Goal: Task Accomplishment & Management: Complete application form

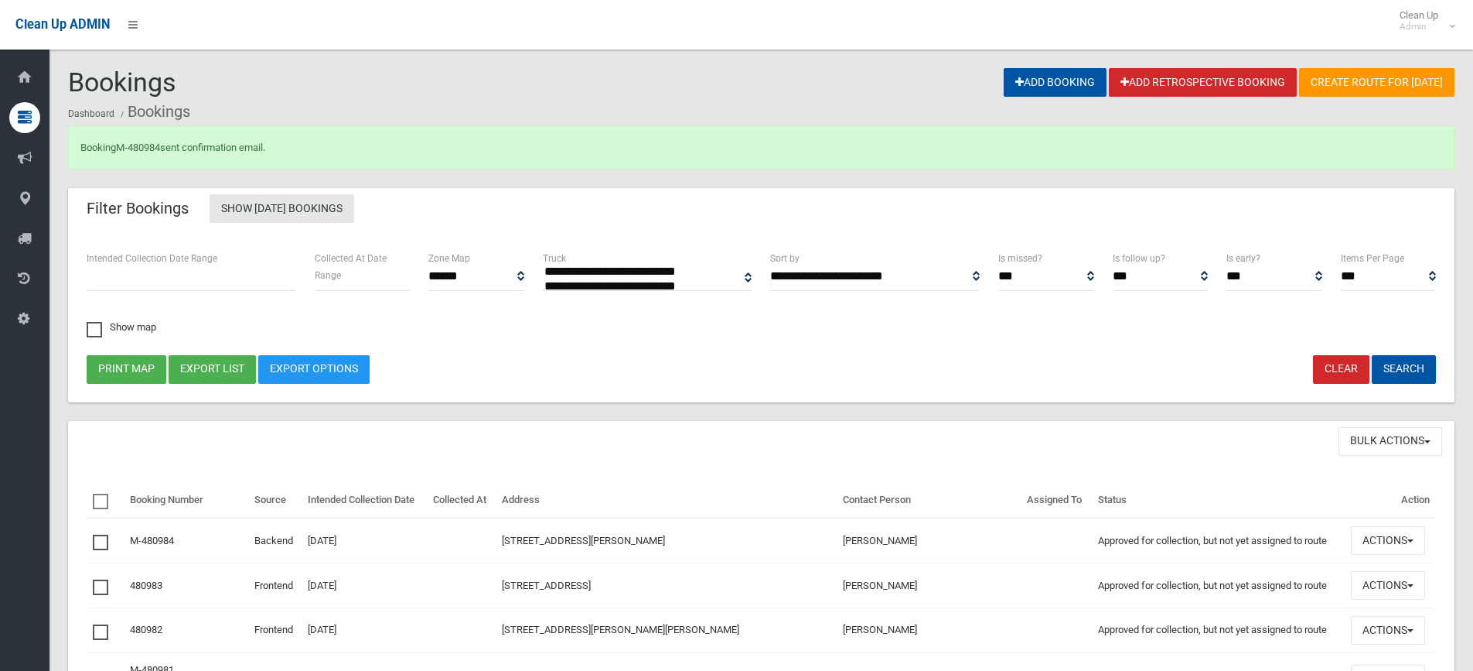
select select
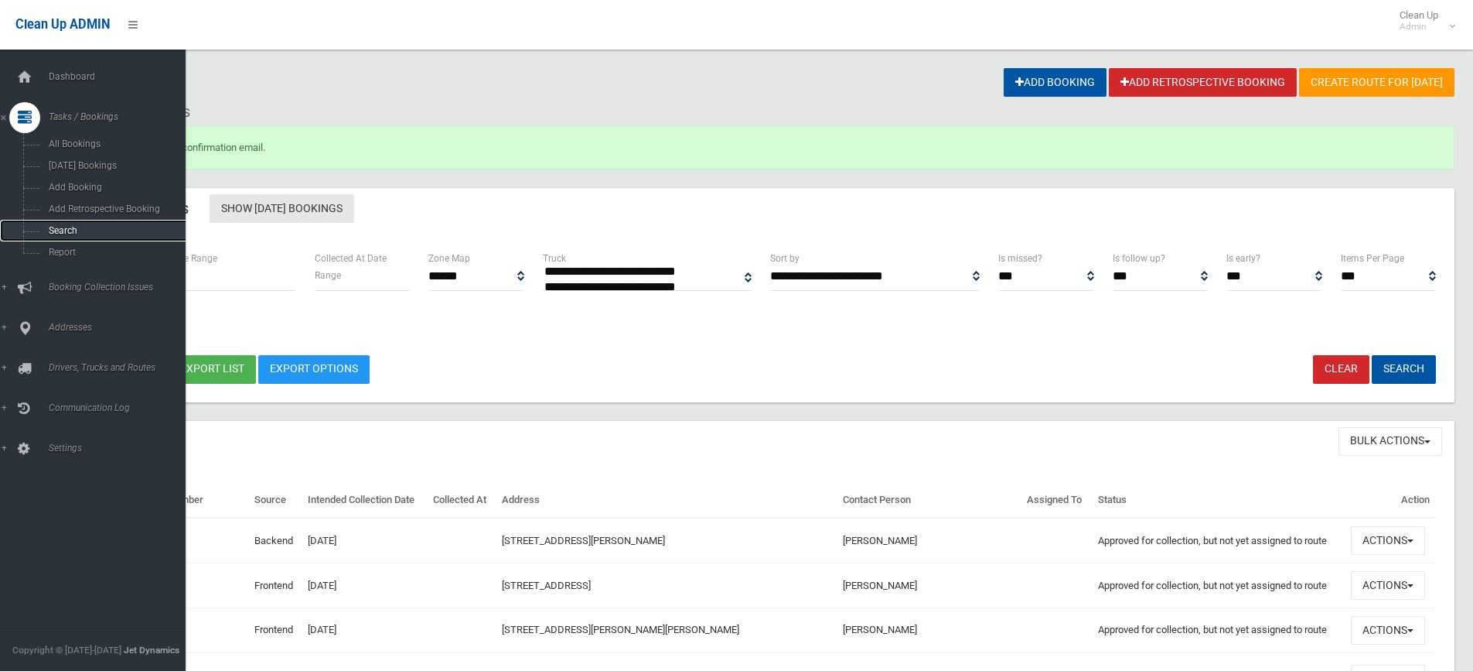
click at [53, 230] on span "Search" at bounding box center [114, 230] width 140 height 11
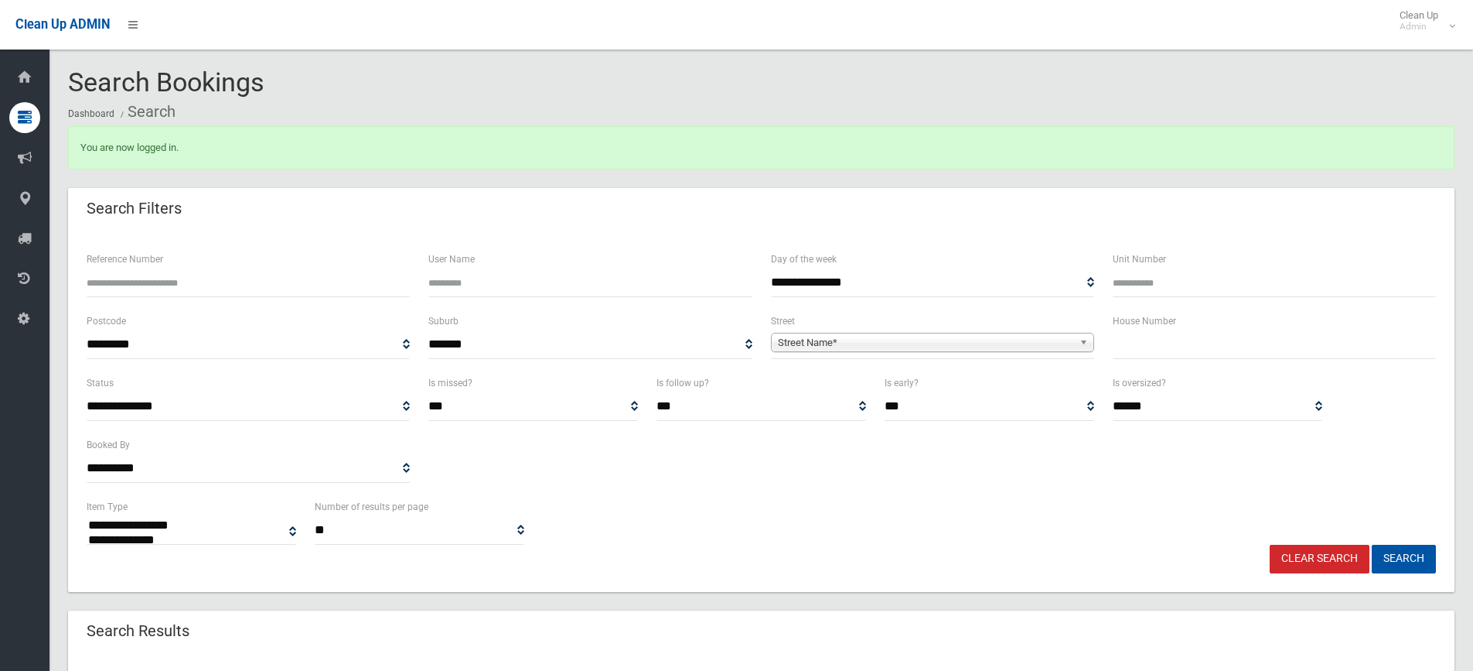
select select
click at [1134, 350] on input "text" at bounding box center [1274, 344] width 323 height 29
type input "**"
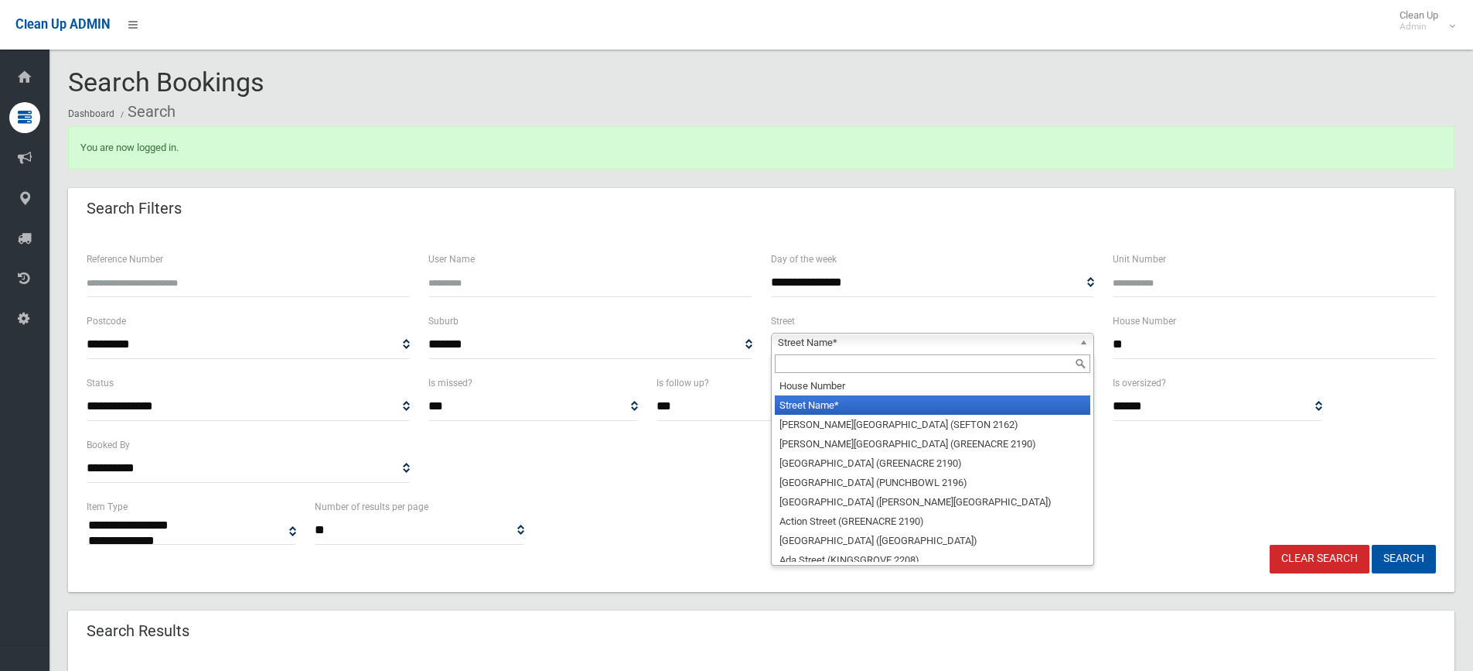
click at [1081, 340] on b at bounding box center [1087, 342] width 14 height 18
click at [947, 365] on input "text" at bounding box center [933, 363] width 316 height 19
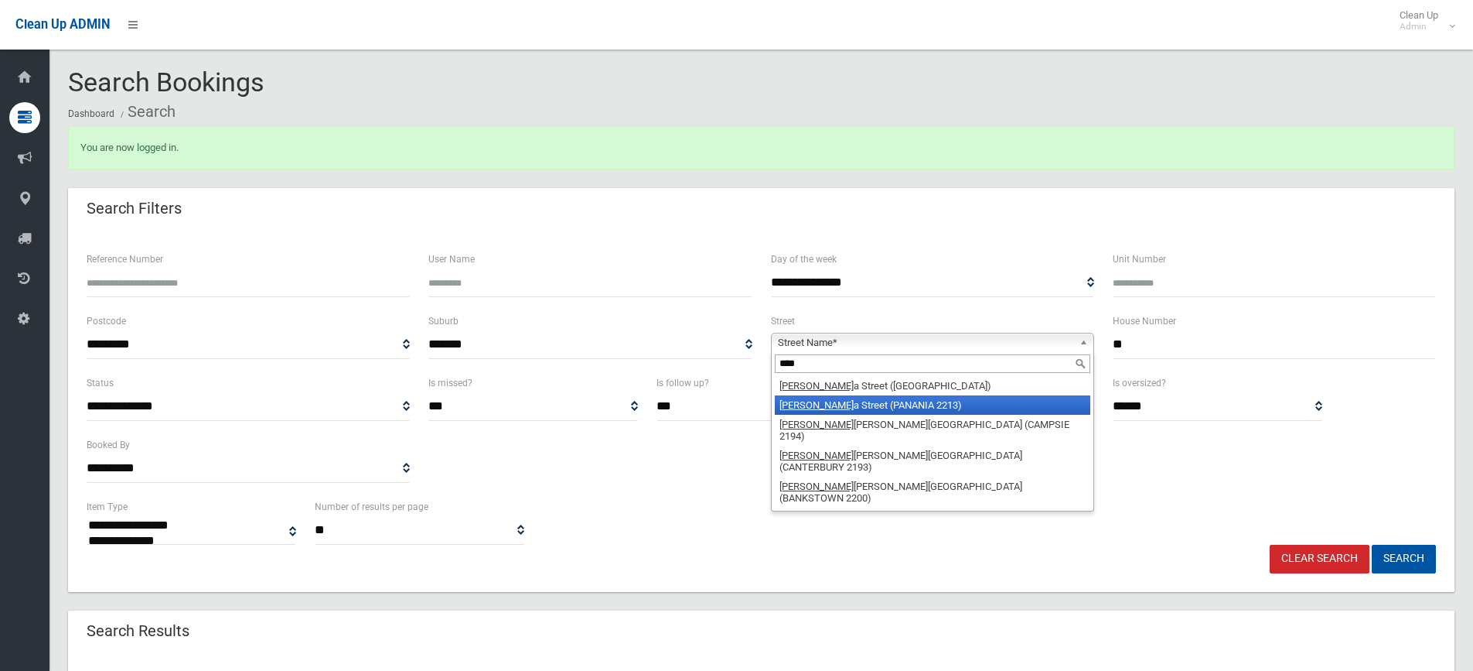
type input "****"
click at [937, 398] on li "Fred a Street (PANANIA 2213)" at bounding box center [933, 404] width 316 height 19
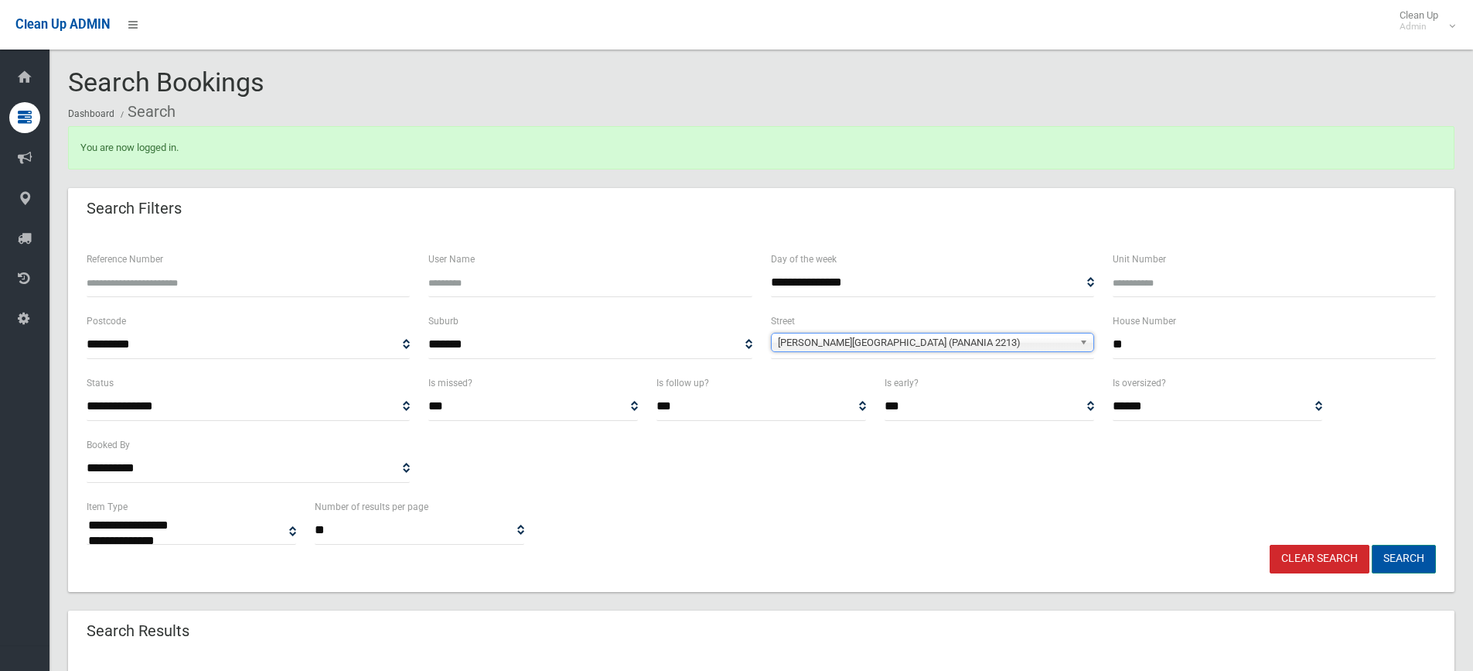
click at [1421, 563] on button "Search" at bounding box center [1404, 558] width 64 height 29
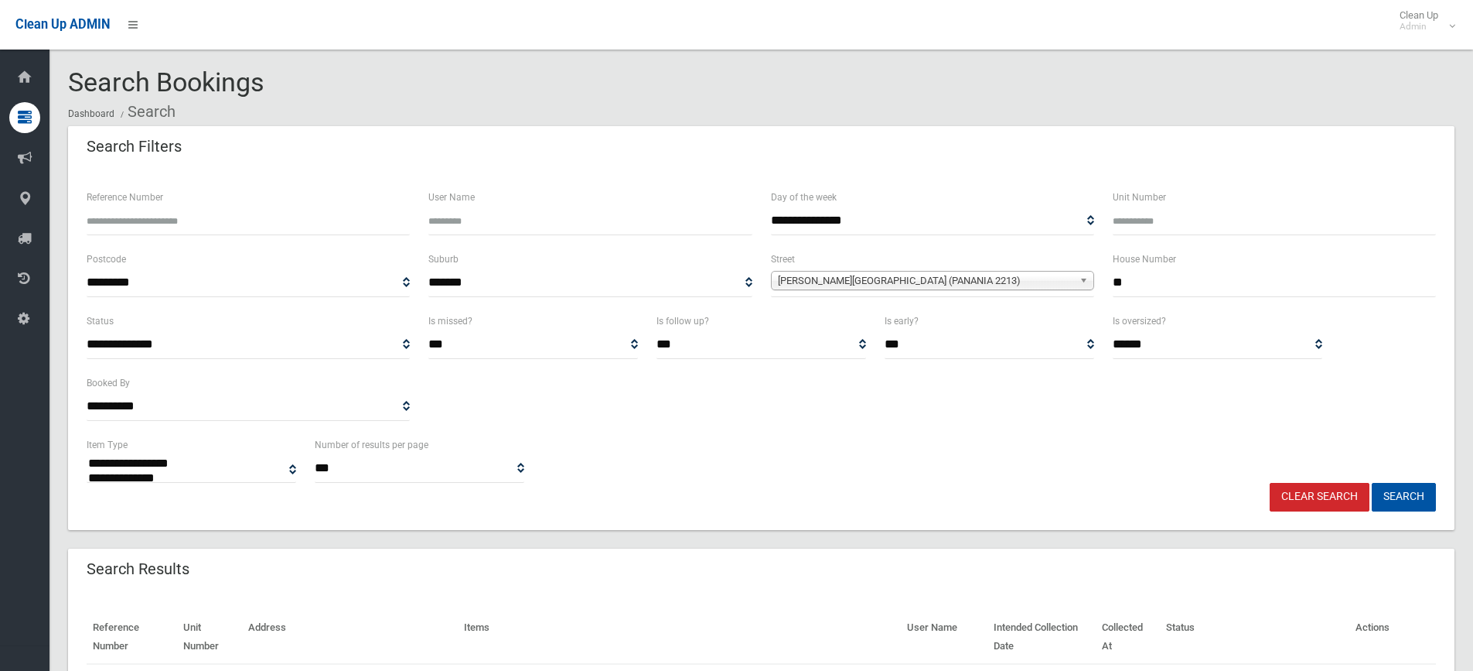
select select
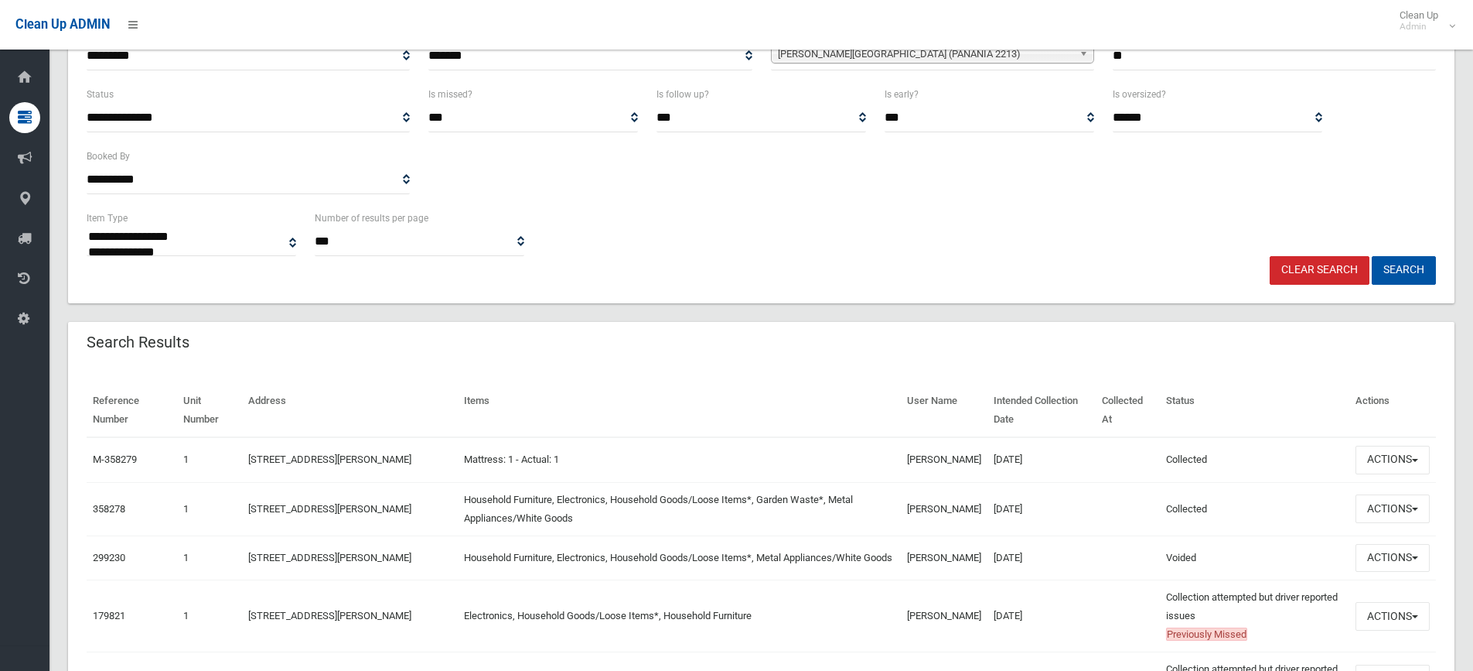
scroll to position [228, 0]
click at [1418, 565] on button "Actions" at bounding box center [1393, 556] width 74 height 29
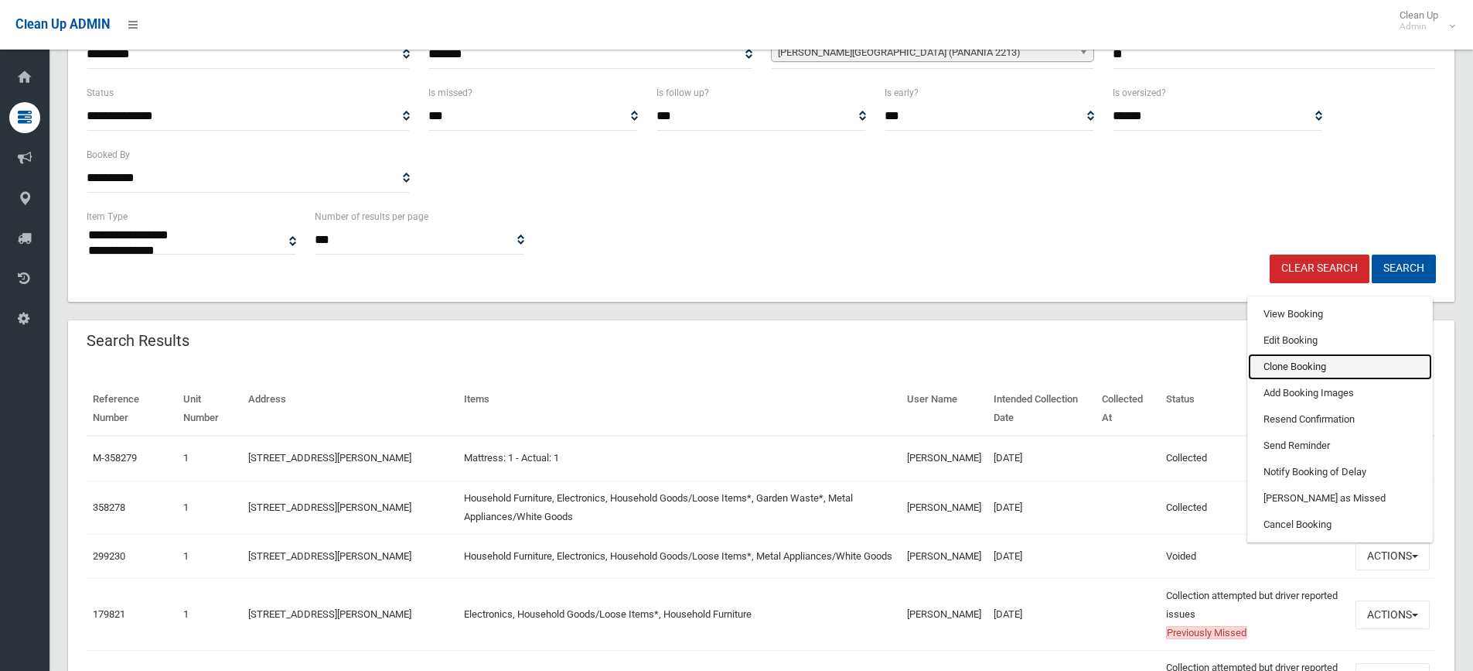
click at [1333, 380] on link "Clone Booking" at bounding box center [1340, 366] width 184 height 26
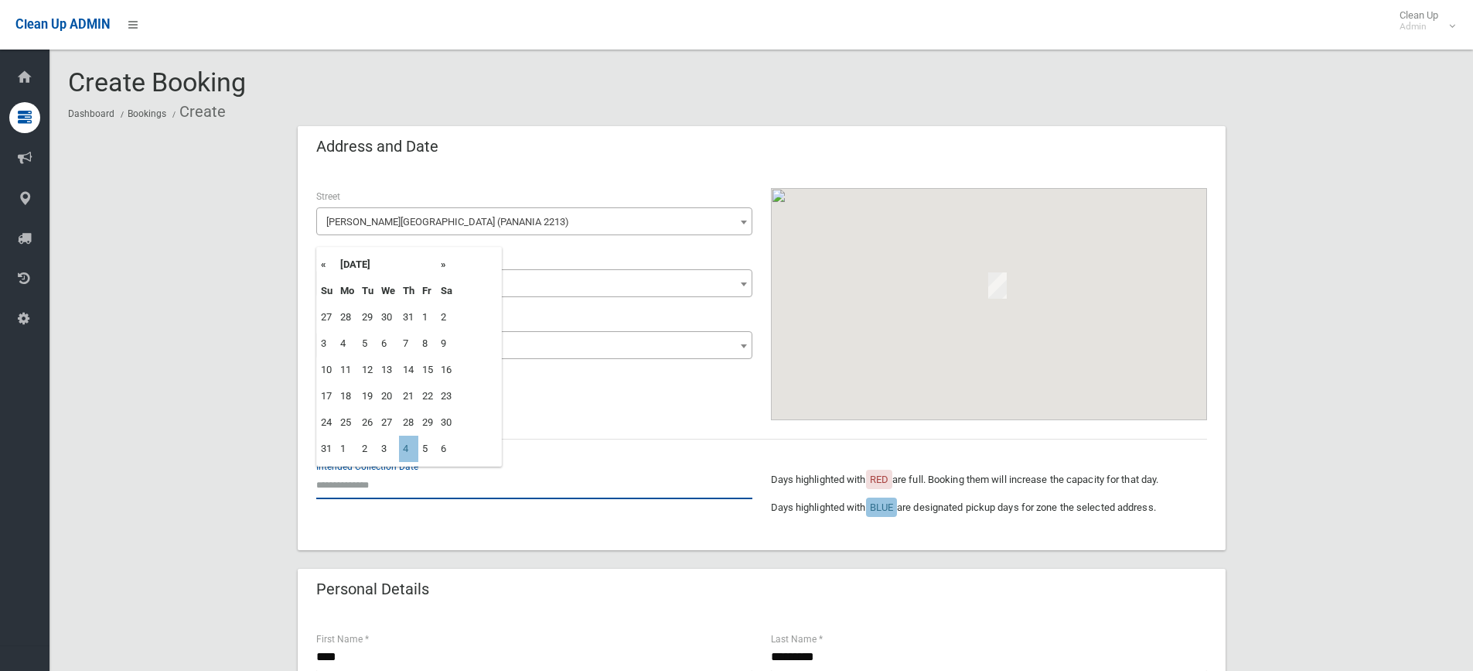
click at [353, 479] on input "text" at bounding box center [534, 484] width 436 height 29
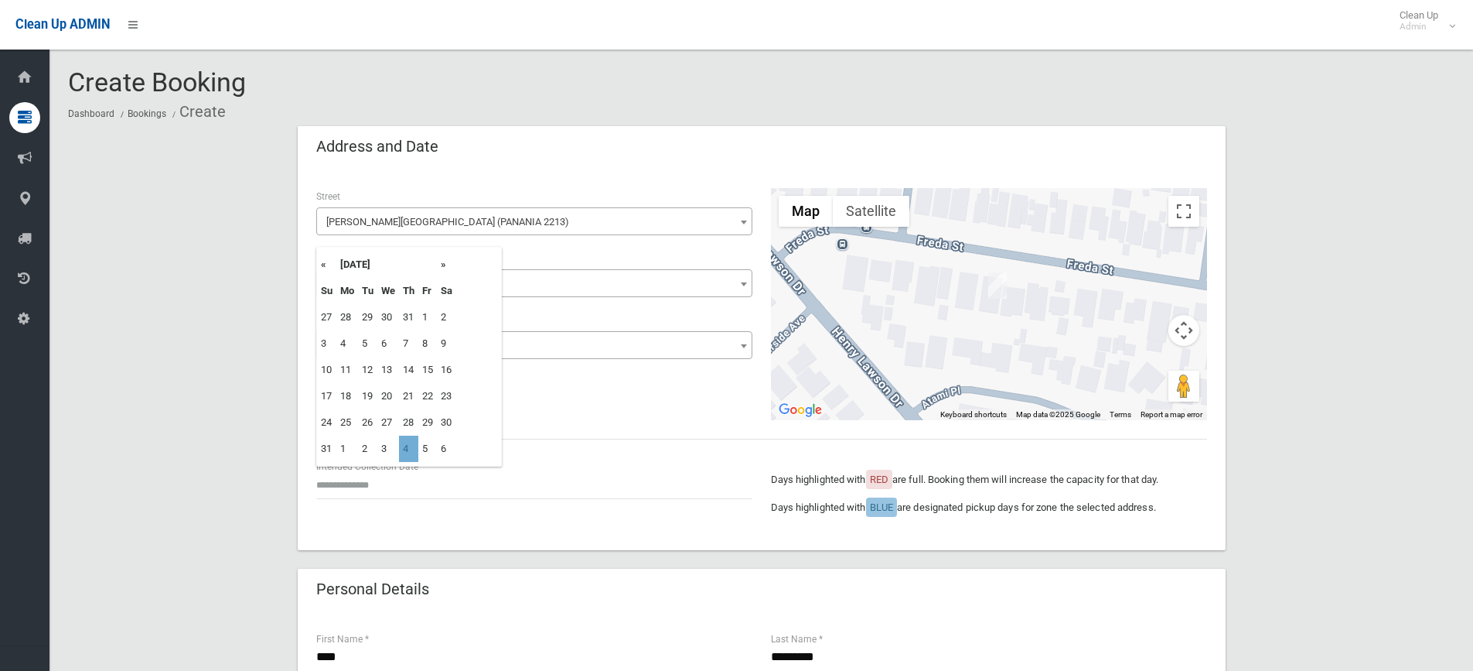
click at [406, 453] on td "4" at bounding box center [408, 448] width 19 height 26
type input "**********"
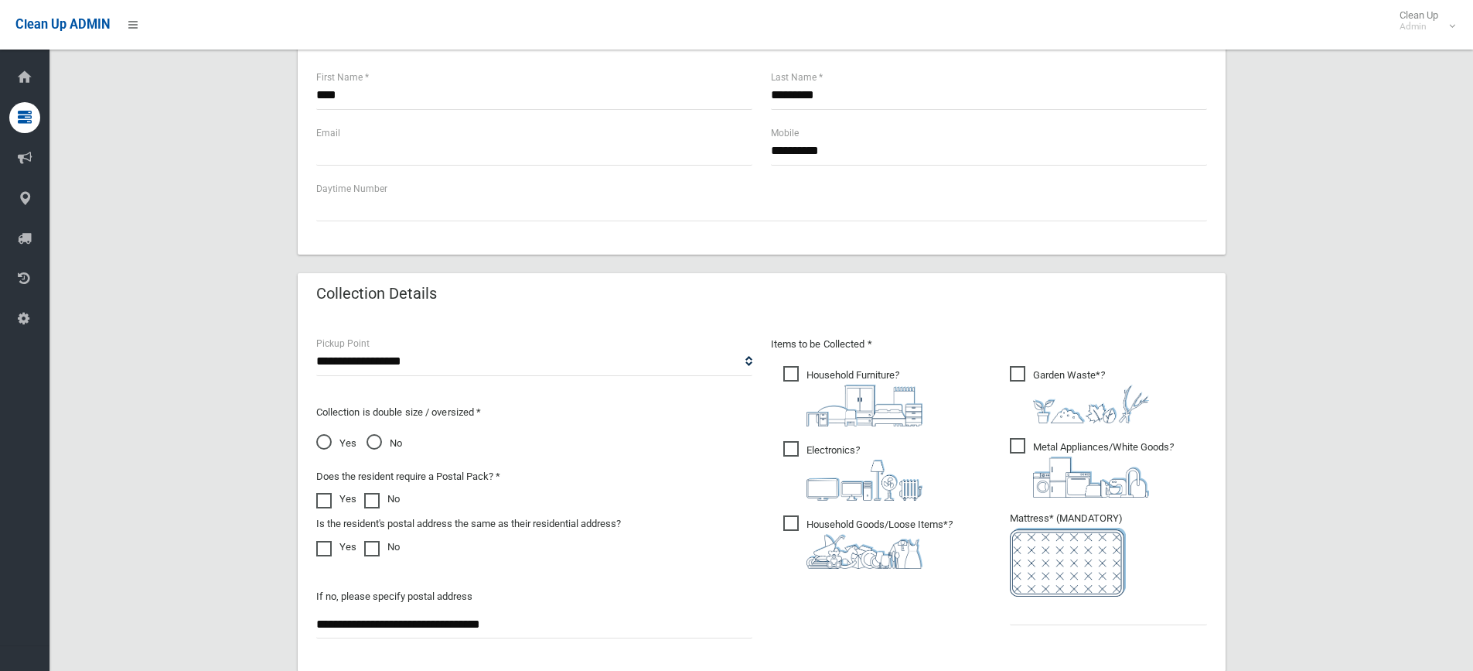
scroll to position [619, 0]
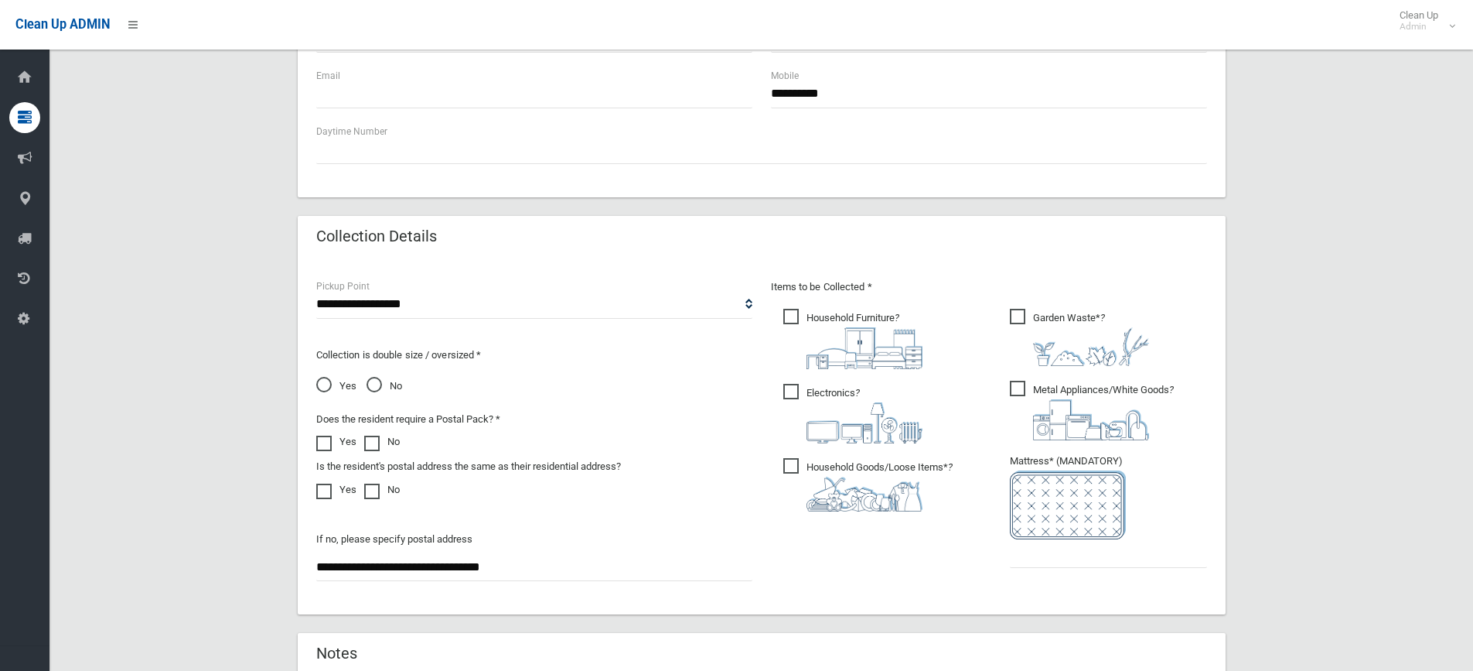
click at [1021, 312] on span "Garden Waste* ?" at bounding box center [1079, 337] width 139 height 57
click at [1035, 558] on input "text" at bounding box center [1108, 553] width 197 height 29
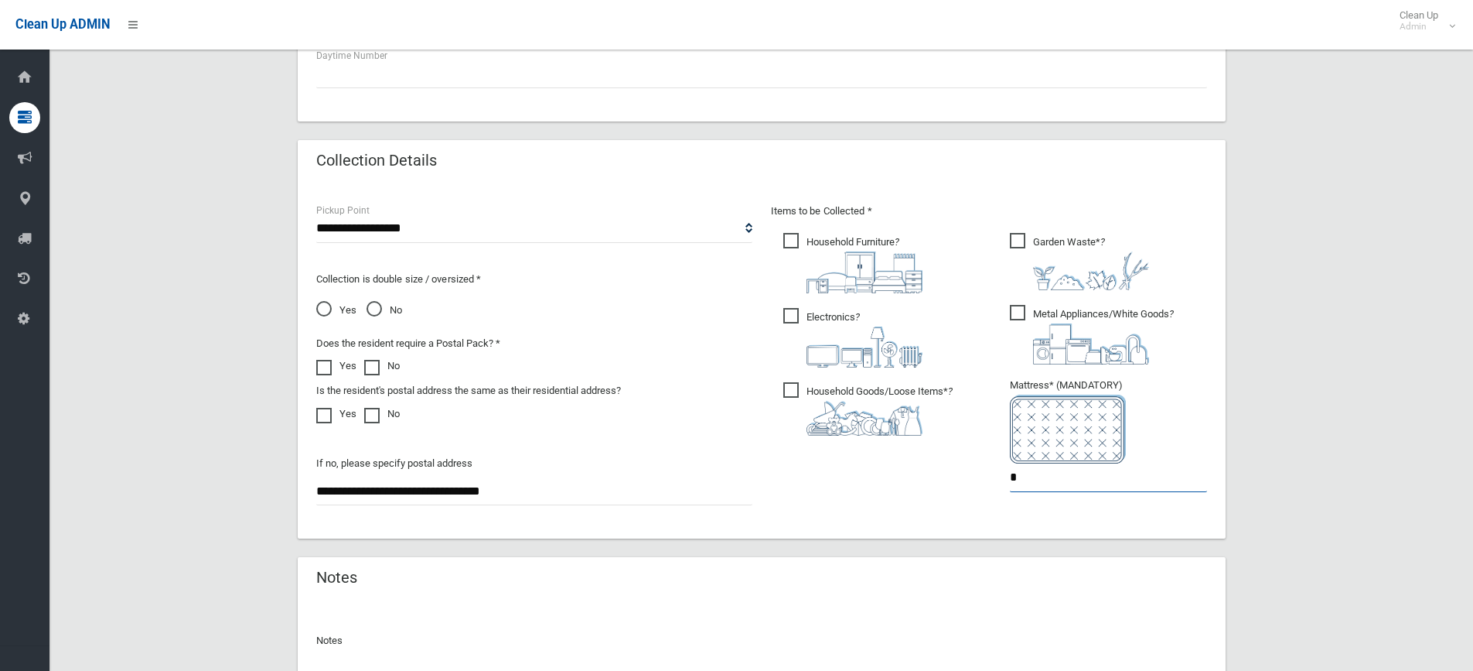
scroll to position [860, 0]
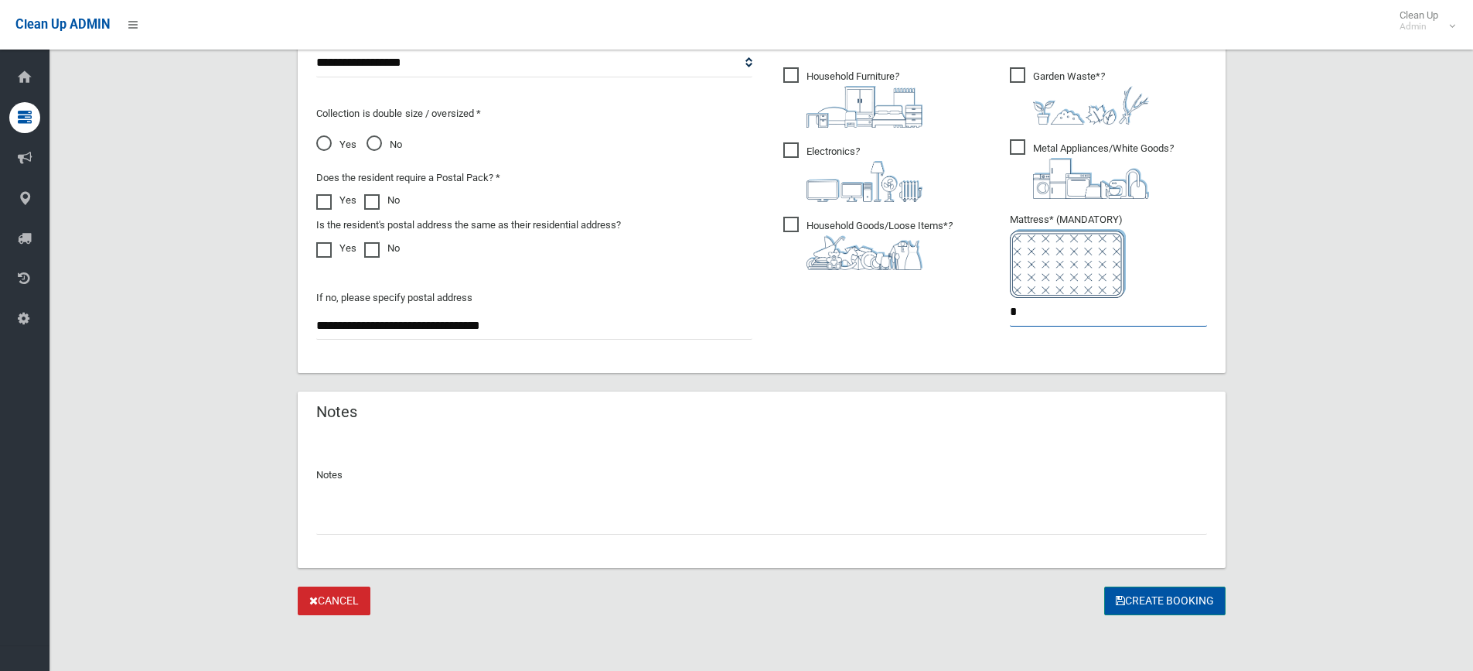
type input "*"
click at [1131, 599] on button "Create Booking" at bounding box center [1164, 600] width 121 height 29
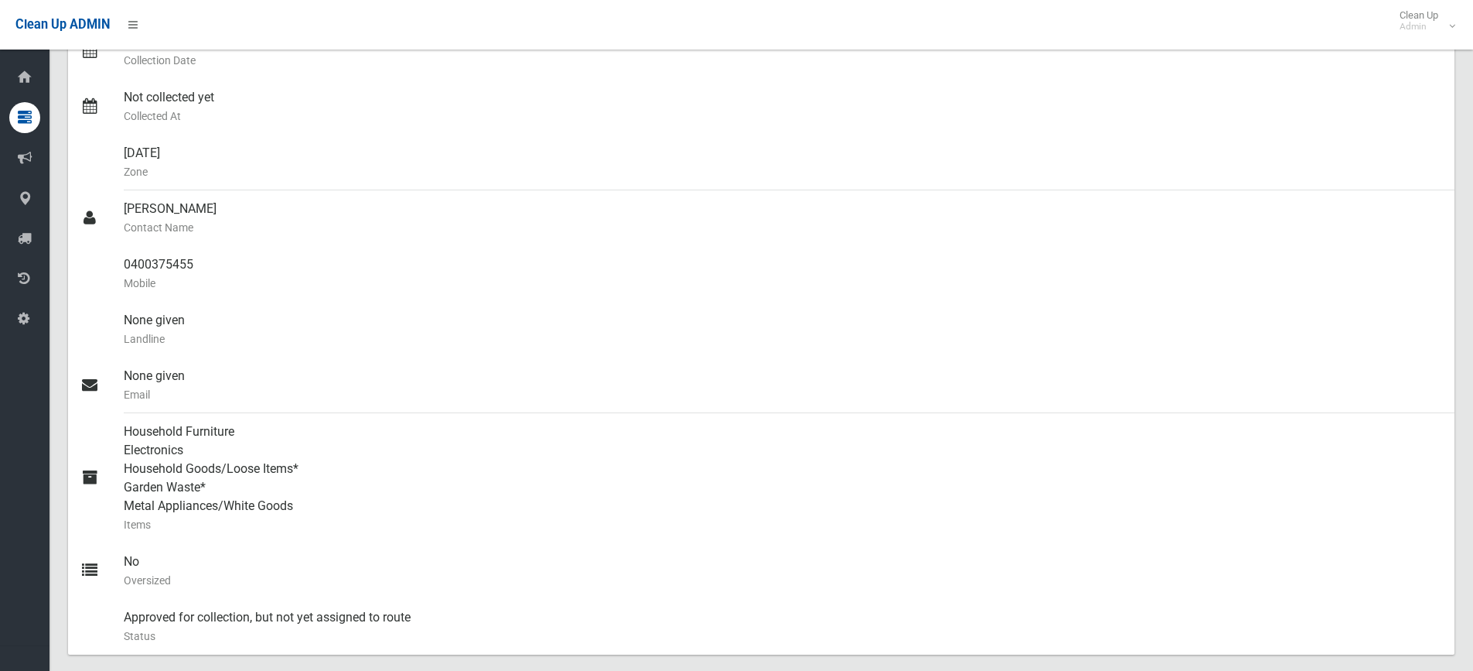
scroll to position [344, 0]
